Goal: Task Accomplishment & Management: Manage account settings

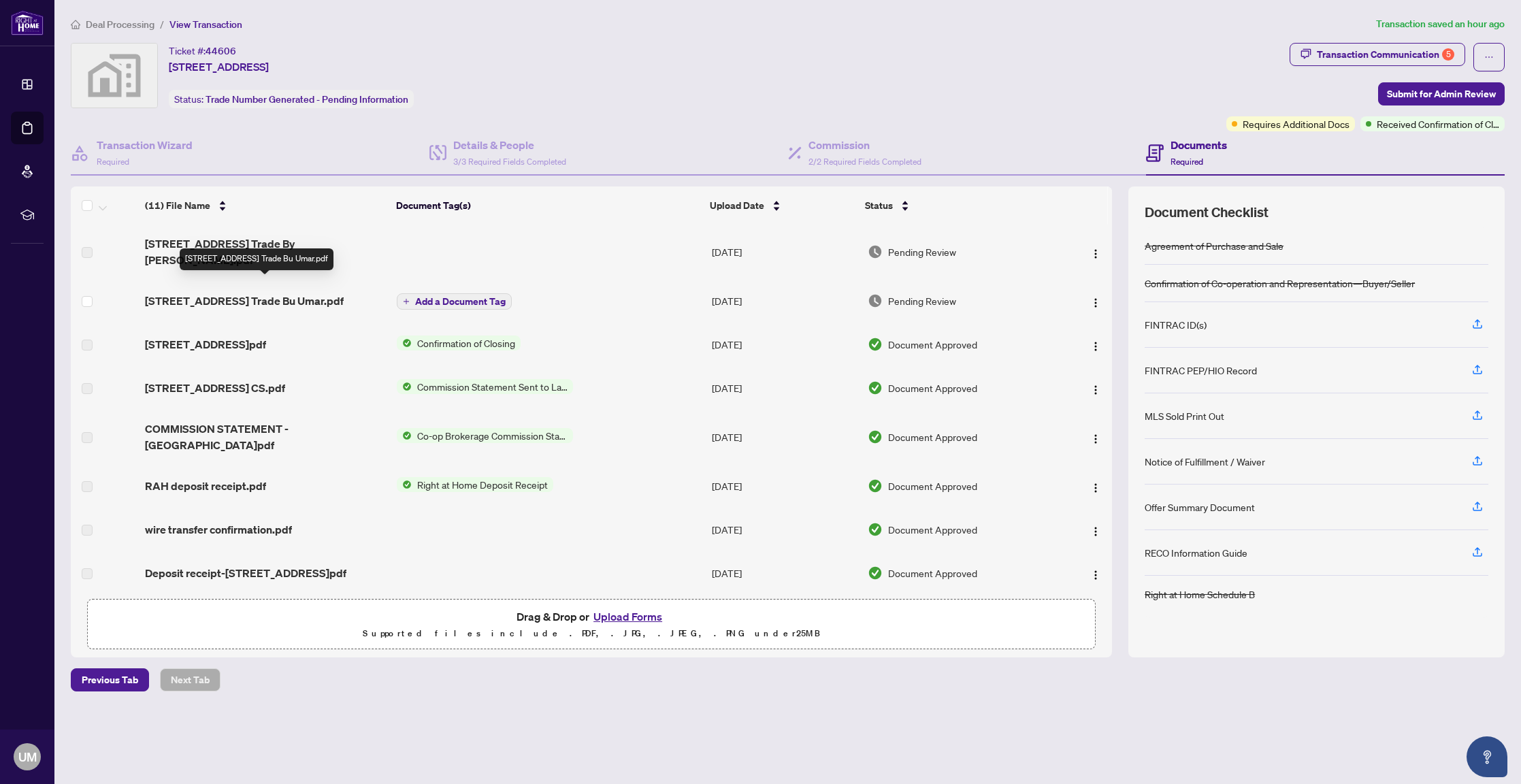
click at [312, 292] on span "[STREET_ADDRESS] Trade Bu Umar.pdf" at bounding box center [244, 300] width 199 height 16
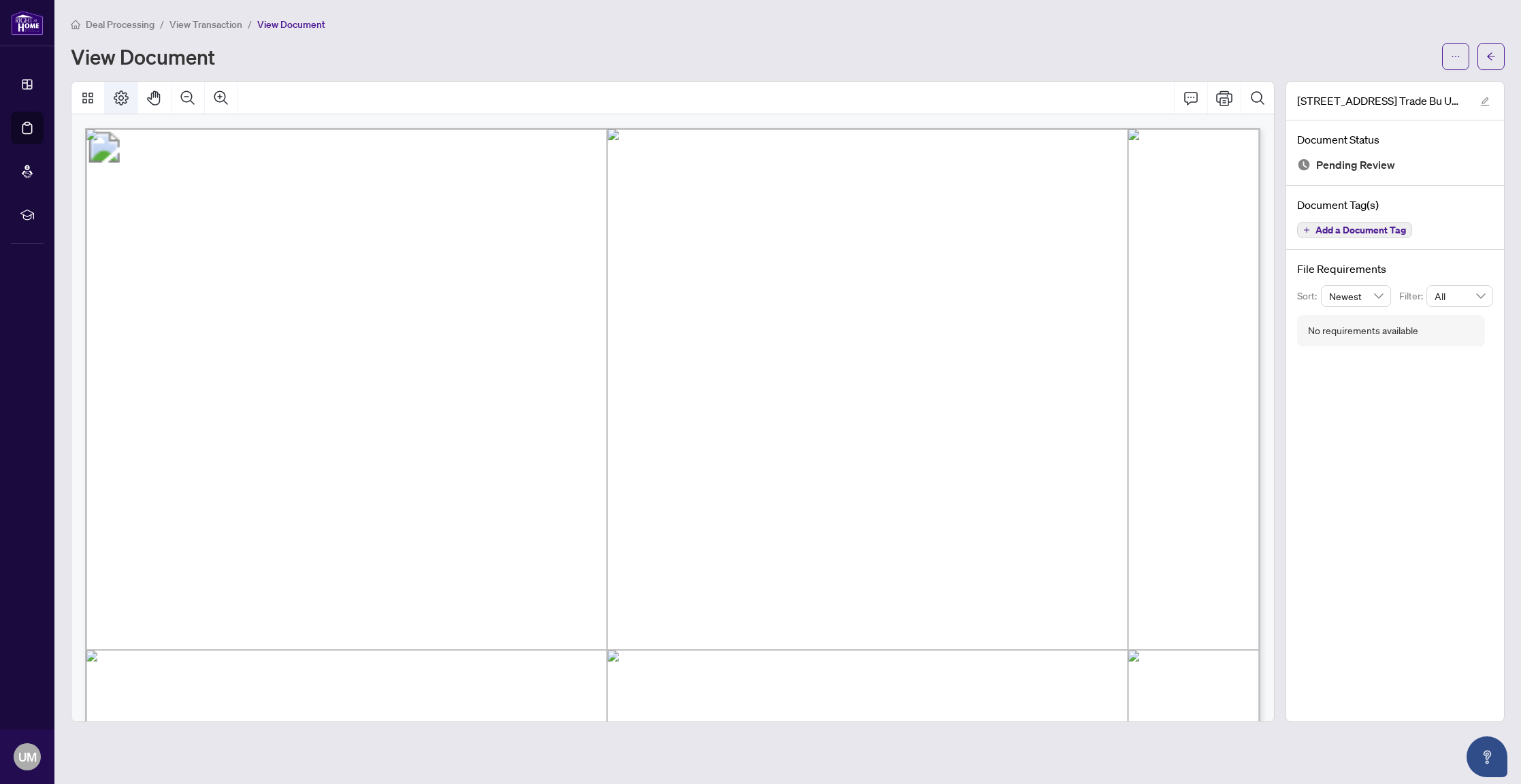
click at [124, 95] on icon "Page Layout" at bounding box center [121, 98] width 16 height 16
click at [1229, 102] on icon "Print" at bounding box center [1223, 98] width 16 height 15
click at [1458, 53] on icon "ellipsis" at bounding box center [1455, 56] width 10 height 10
click at [1418, 85] on span "Download" at bounding box center [1406, 86] width 103 height 15
click at [1500, 57] on button "button" at bounding box center [1491, 56] width 28 height 28
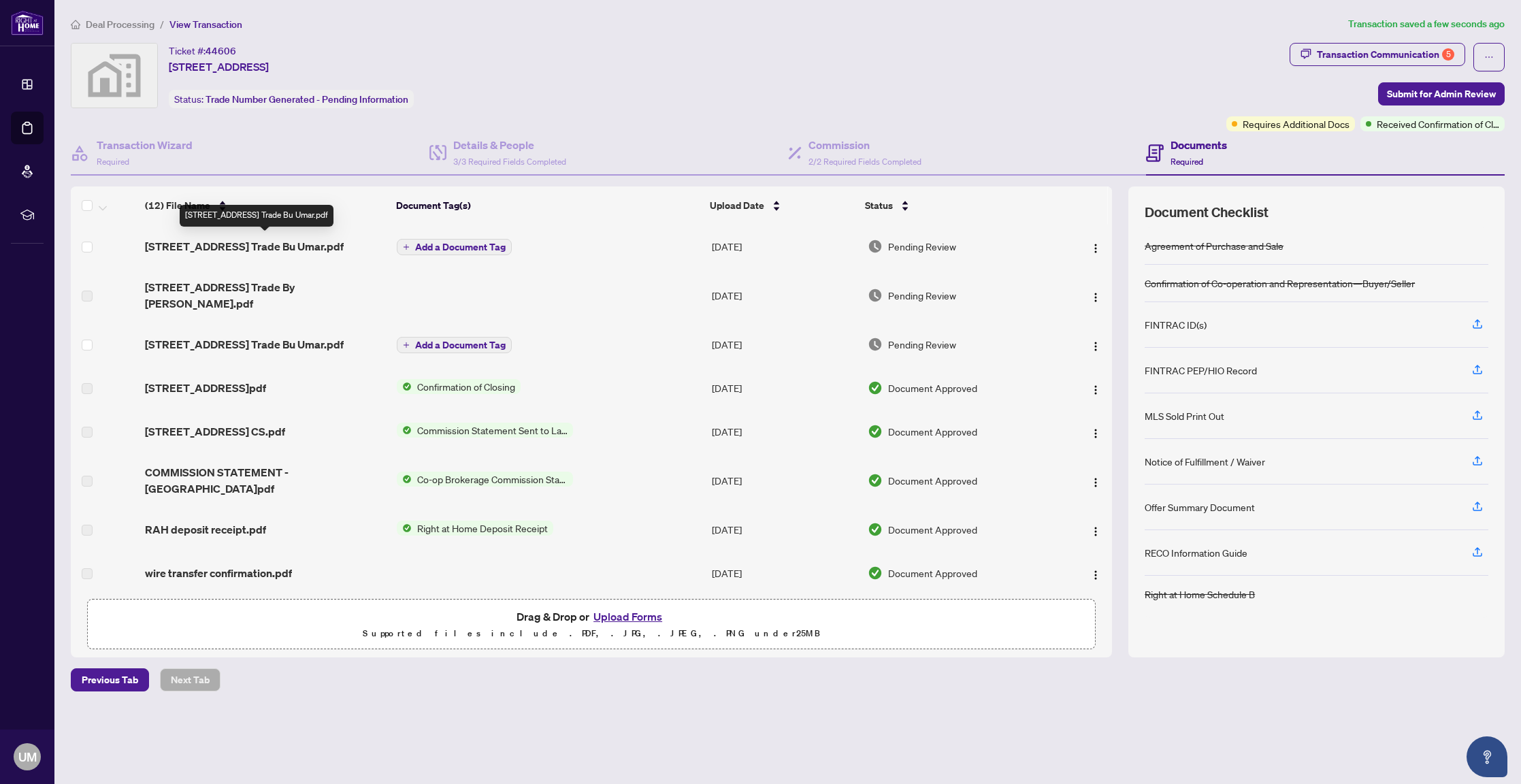
click at [318, 244] on span "430 Roncesvalles Avenue 604 Trade Bu Umar.pdf" at bounding box center [244, 246] width 199 height 16
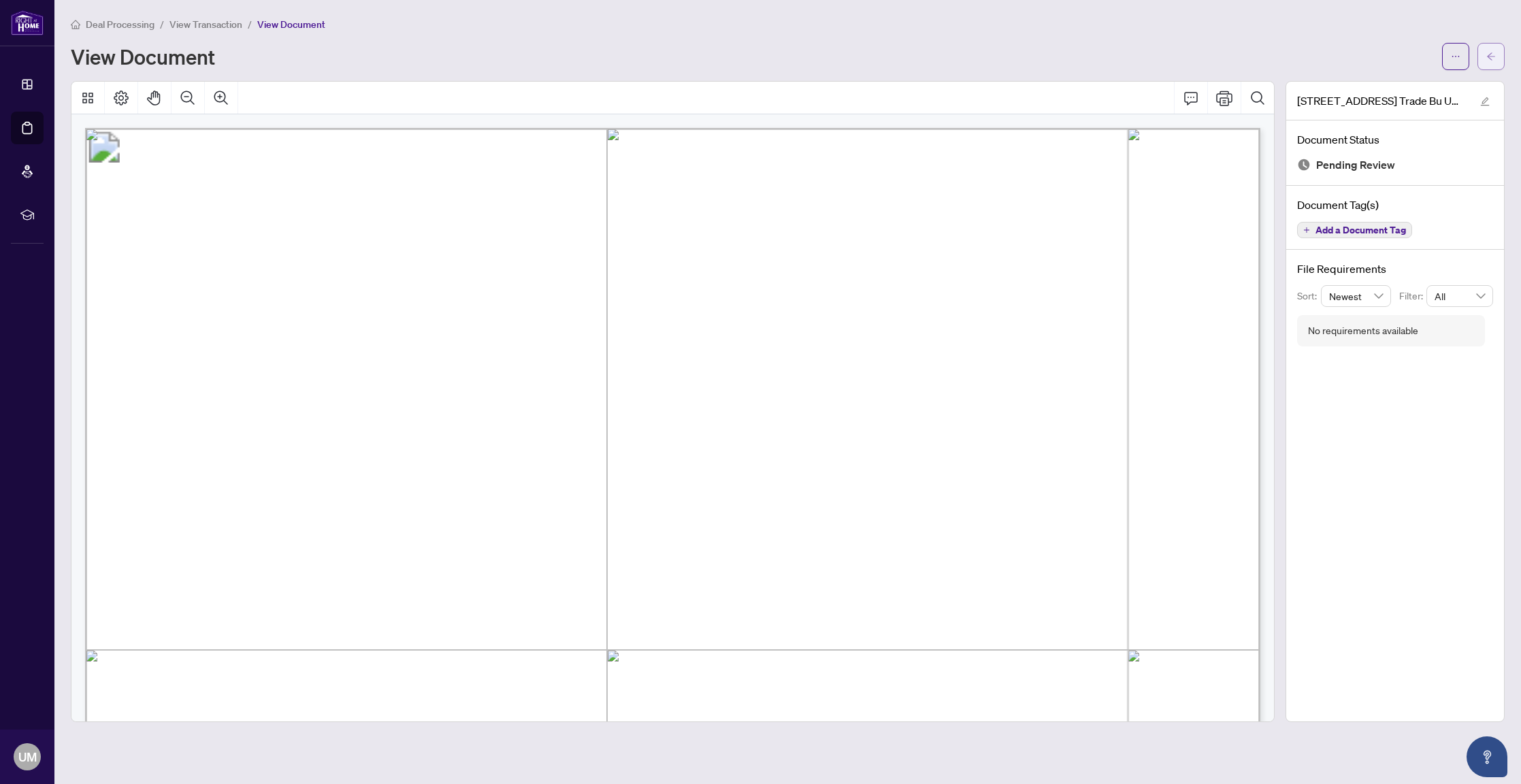
click at [1497, 60] on button "button" at bounding box center [1491, 56] width 28 height 28
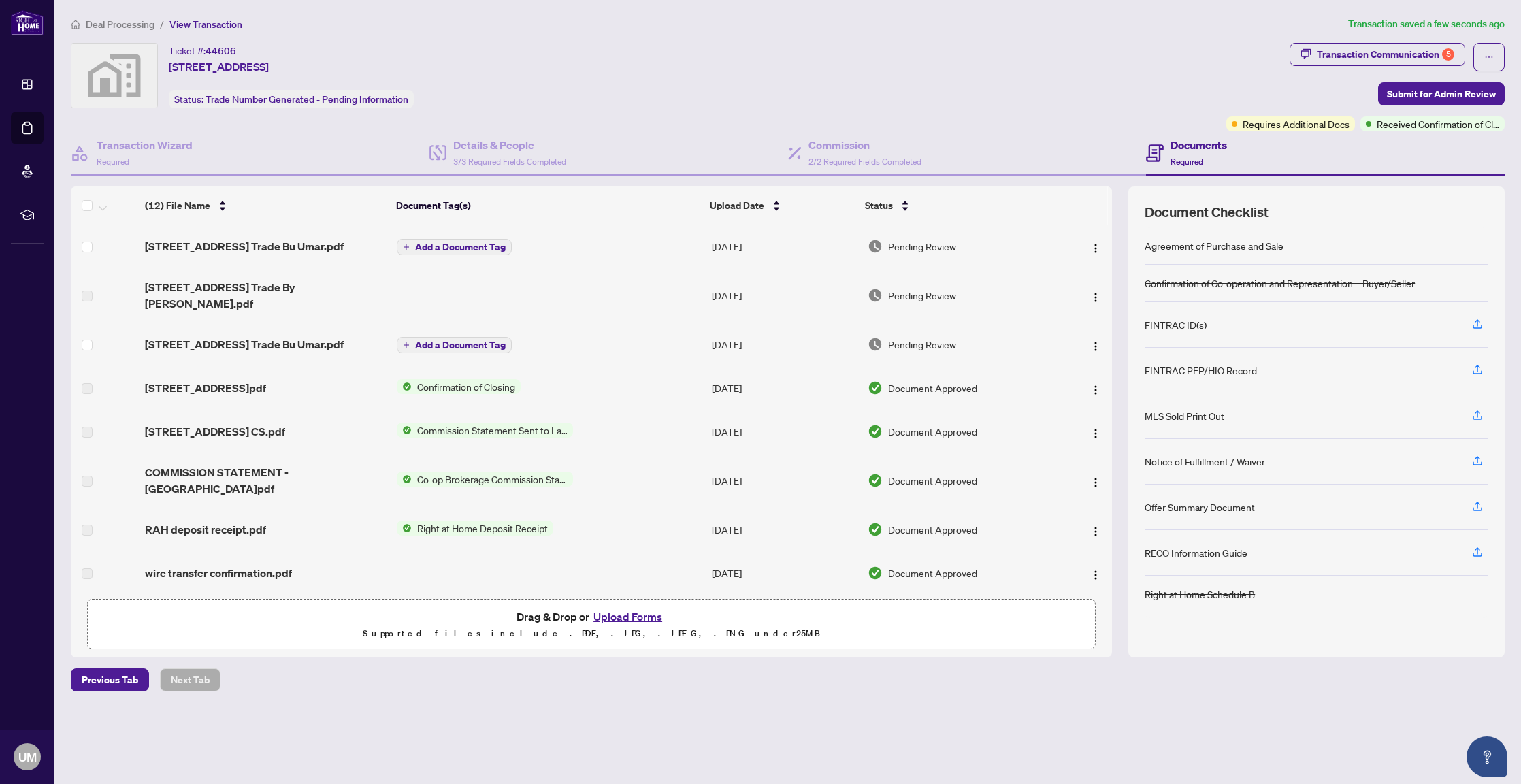
click at [464, 250] on span "Add a Document Tag" at bounding box center [461, 247] width 91 height 10
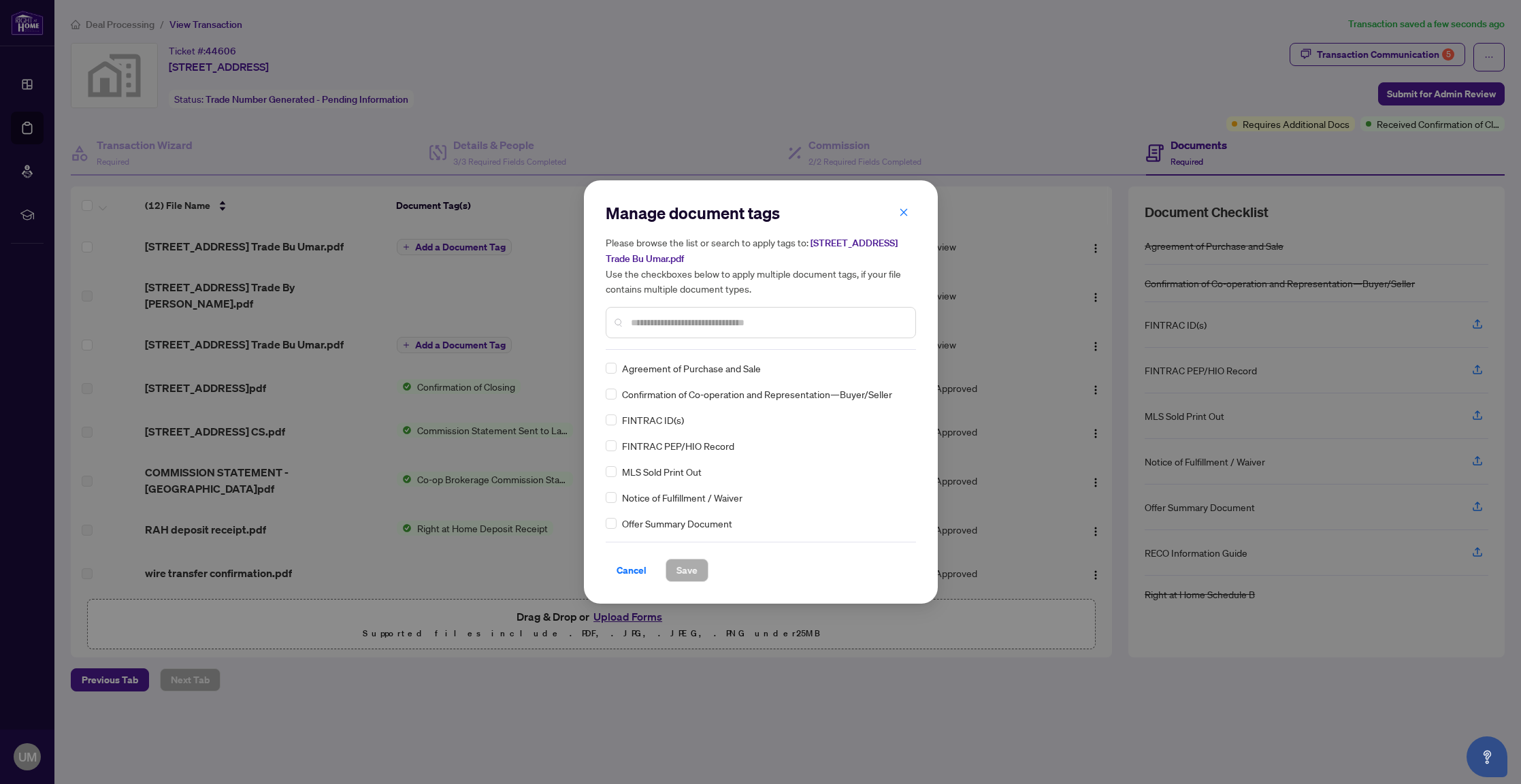
click at [712, 322] on input "text" at bounding box center [767, 323] width 274 height 15
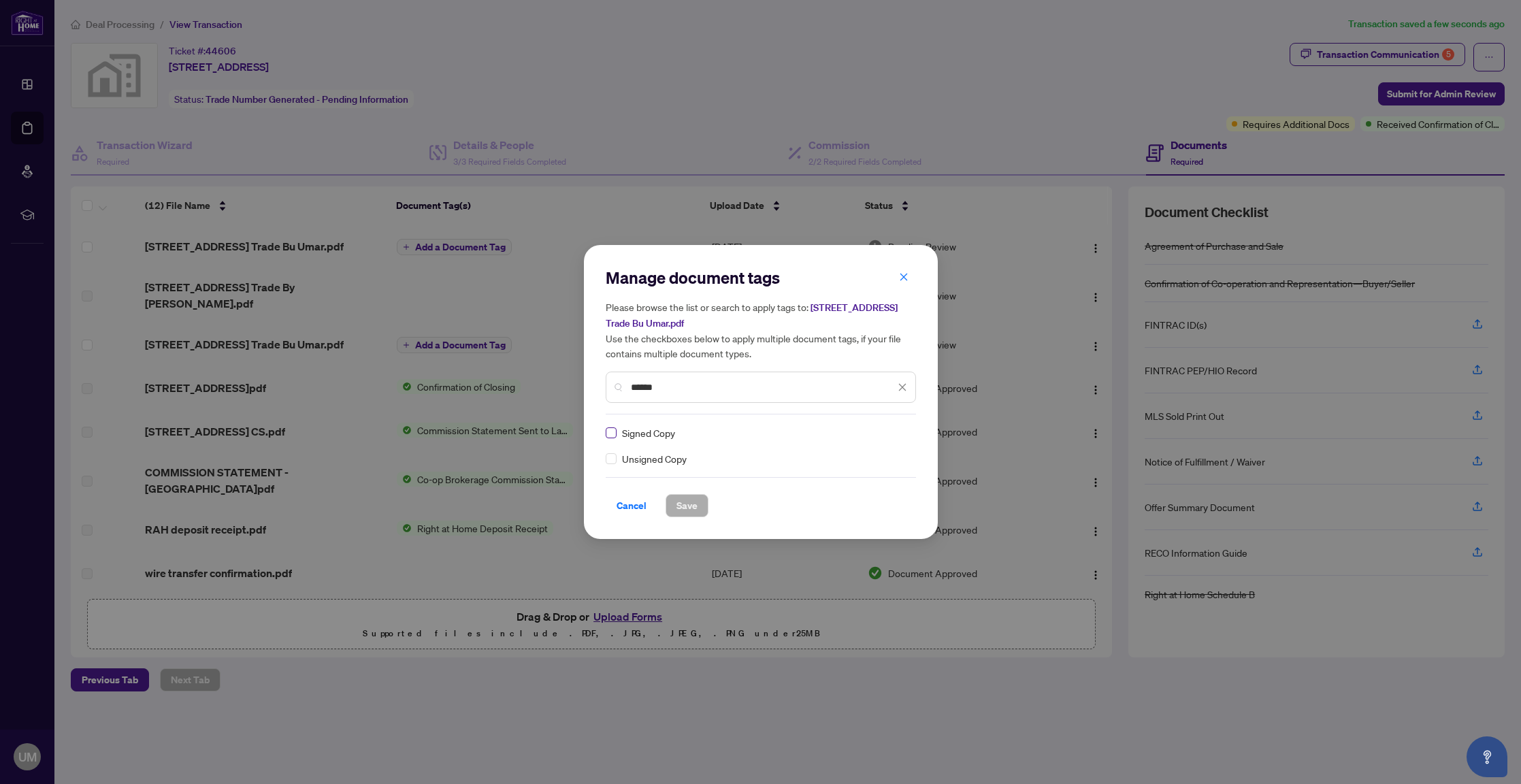
type input "******"
click at [693, 503] on span "Save" at bounding box center [687, 505] width 21 height 21
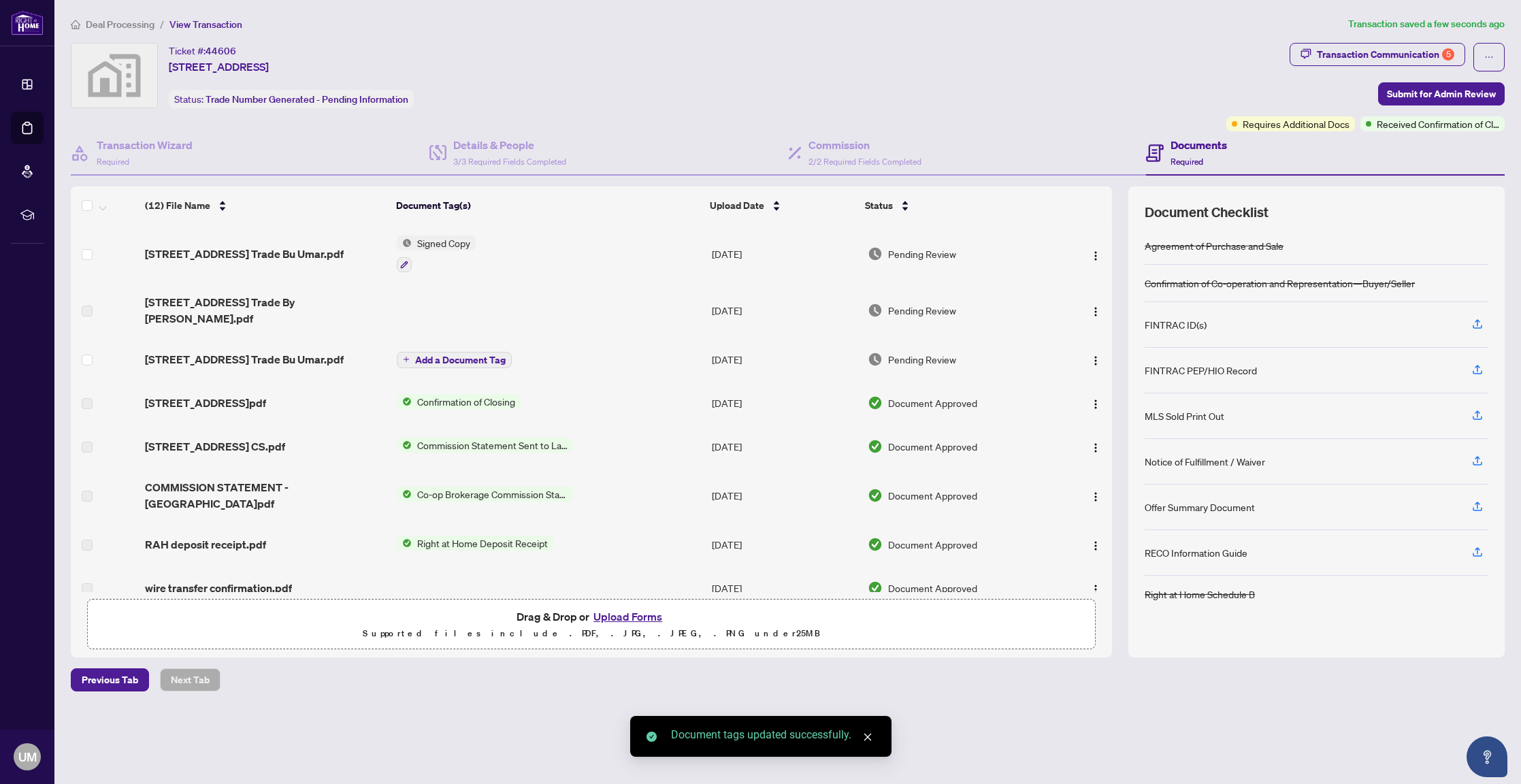
click at [658, 111] on div "Ticket #: 44606 430 Roncesvalles Avenue #604, Toronto, ON, Canada Status: Trade…" at bounding box center [645, 86] width 1156 height 88
